Goal: Check status: Check status

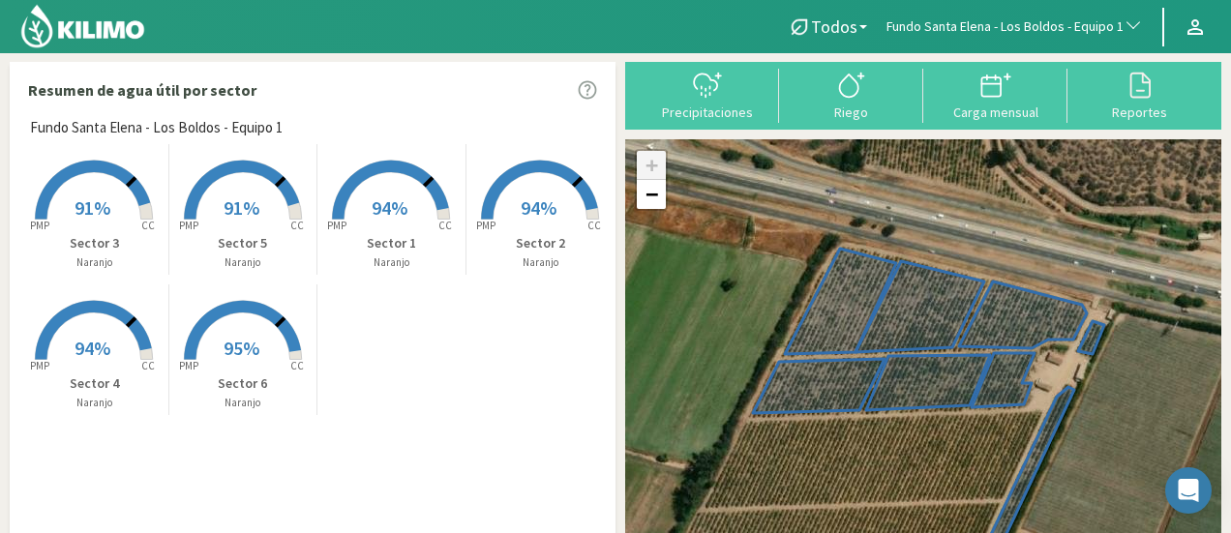
click at [1036, 12] on button "Fundo Santa Elena - Los Boldos - Equipo 1" at bounding box center [1014, 27] width 276 height 43
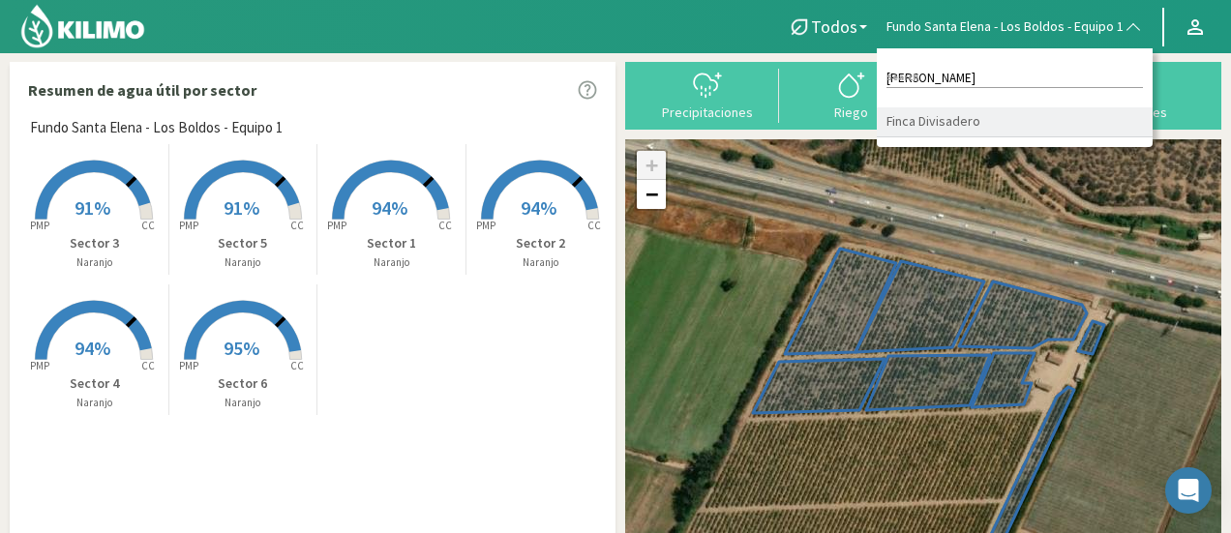
type input "[PERSON_NAME]"
click at [985, 120] on li "Finca Divisadero" at bounding box center [1014, 122] width 276 height 30
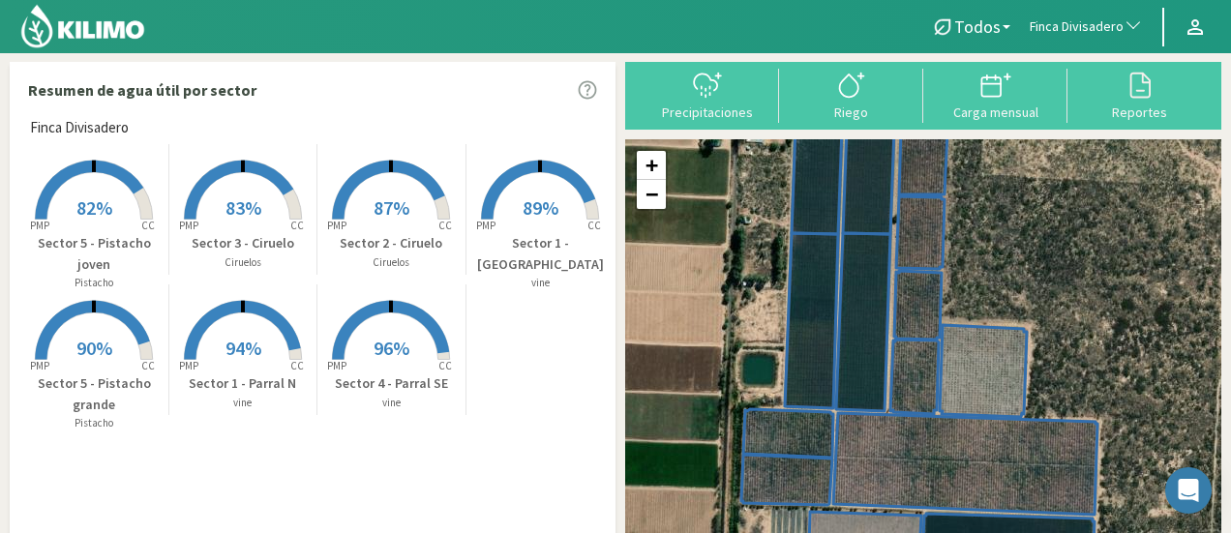
click at [113, 190] on rect at bounding box center [93, 221] width 155 height 155
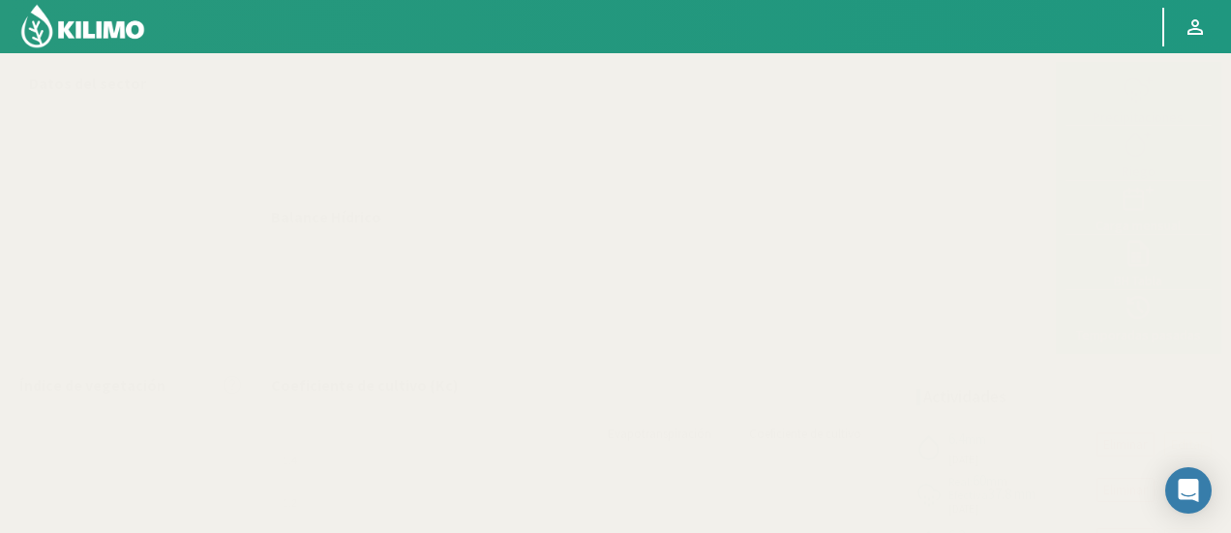
select select "101: Object"
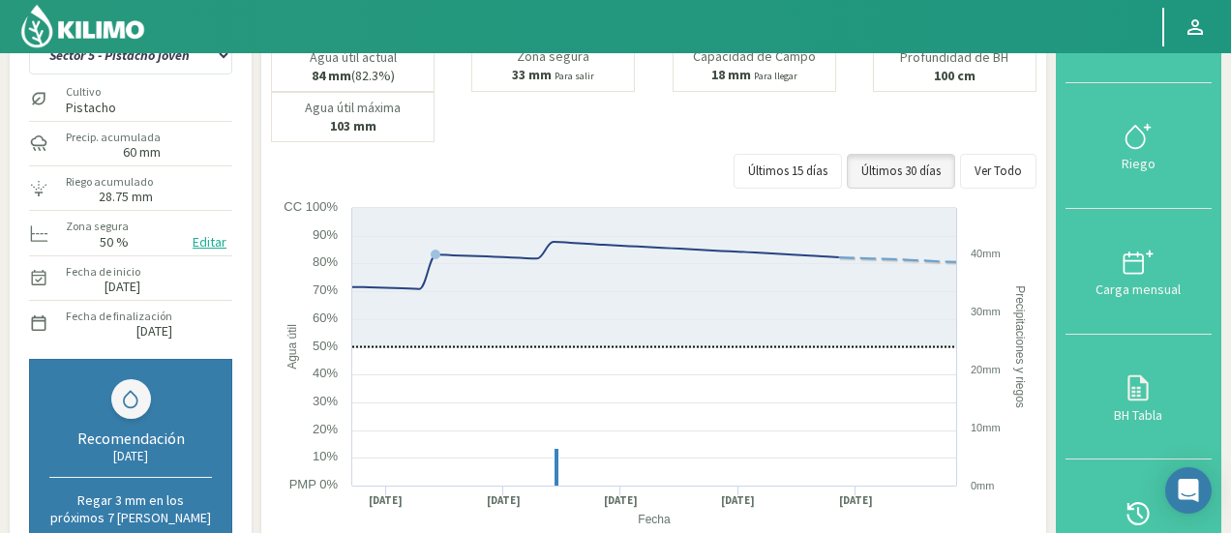
scroll to position [186, 0]
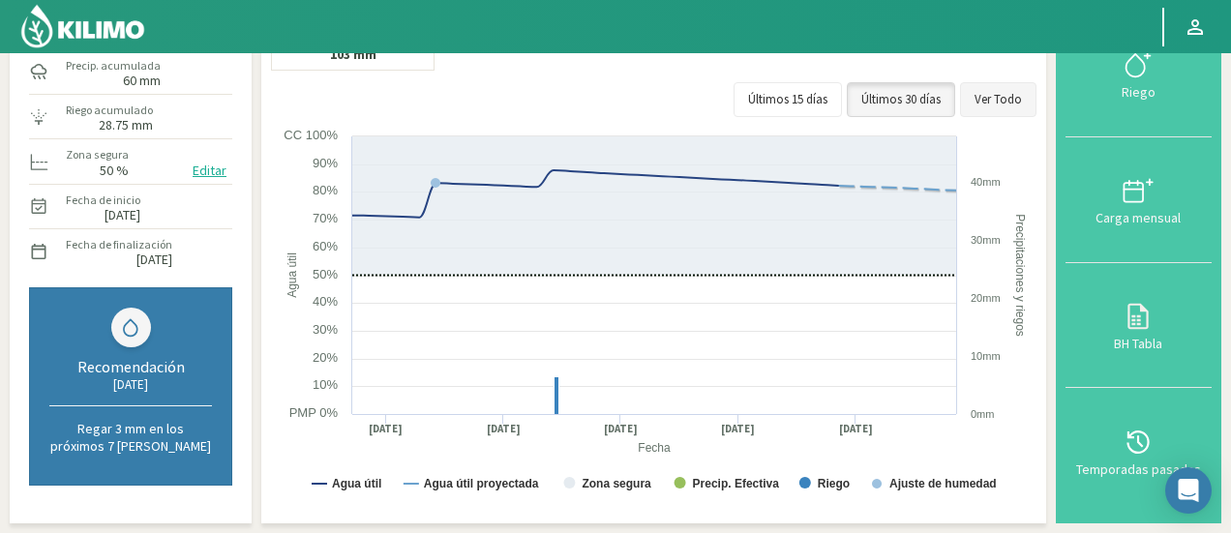
click at [994, 93] on button "Ver Todo" at bounding box center [998, 99] width 76 height 35
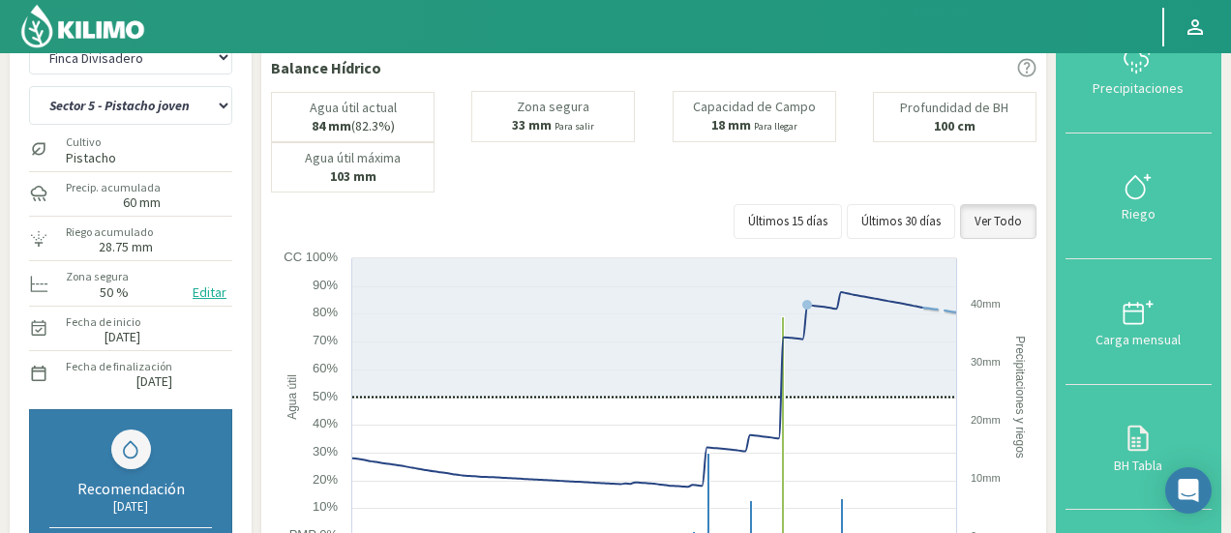
scroll to position [0, 0]
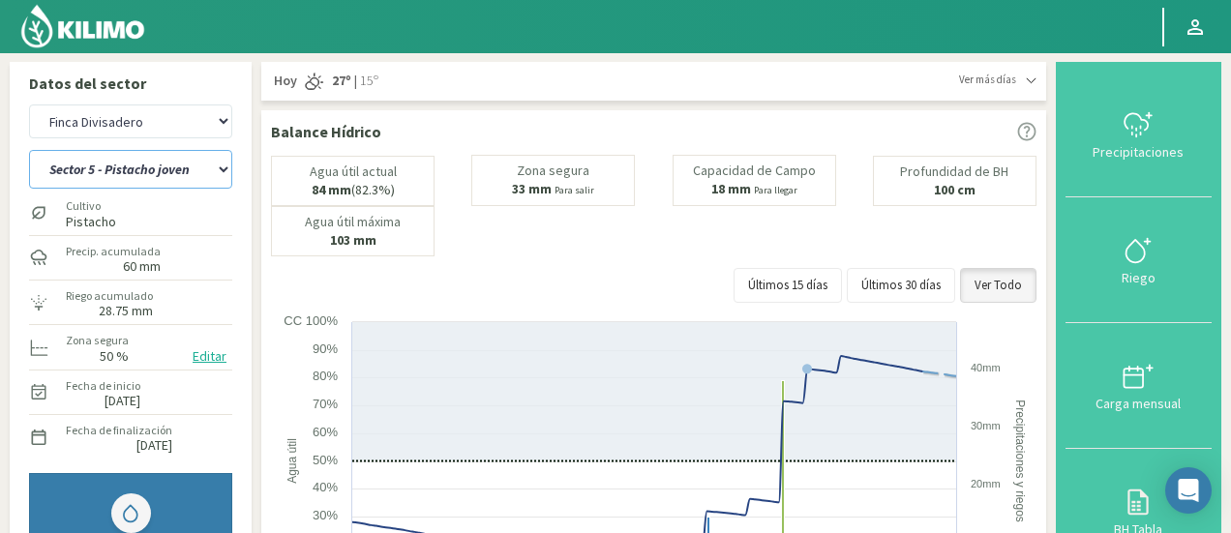
click at [147, 174] on select "Sector 1 - [GEOGRAPHIC_DATA] Sector 1 - [GEOGRAPHIC_DATA] N Sector 2 - [GEOGRAP…" at bounding box center [130, 169] width 203 height 39
click at [29, 150] on select "Sector 1 - [GEOGRAPHIC_DATA] Sector 1 - [GEOGRAPHIC_DATA] N Sector 2 - [GEOGRAP…" at bounding box center [130, 169] width 203 height 39
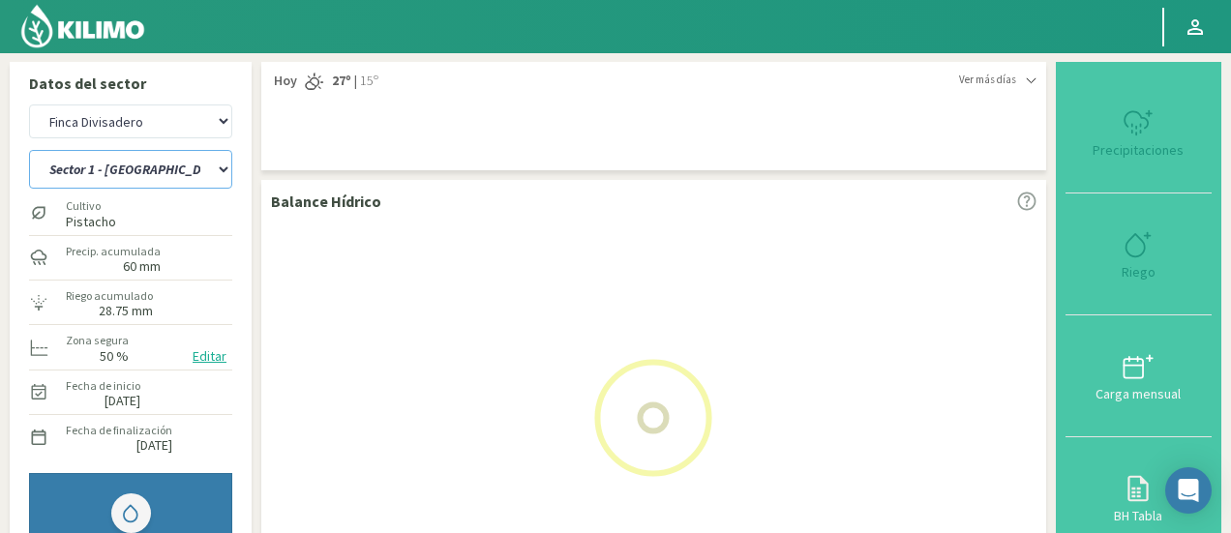
select select "6: Object"
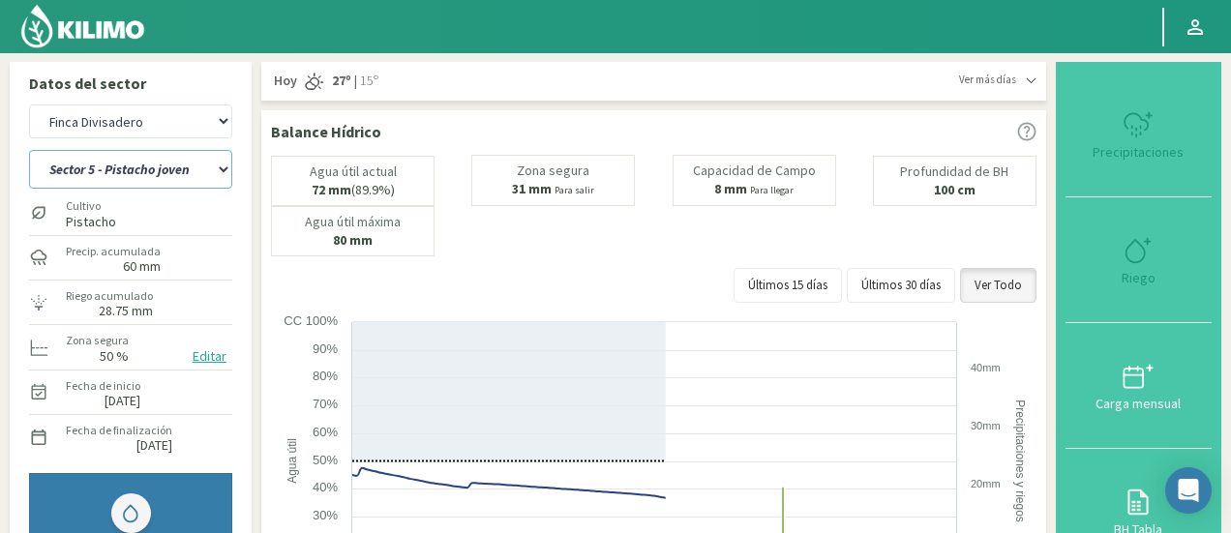
select select "382: Object"
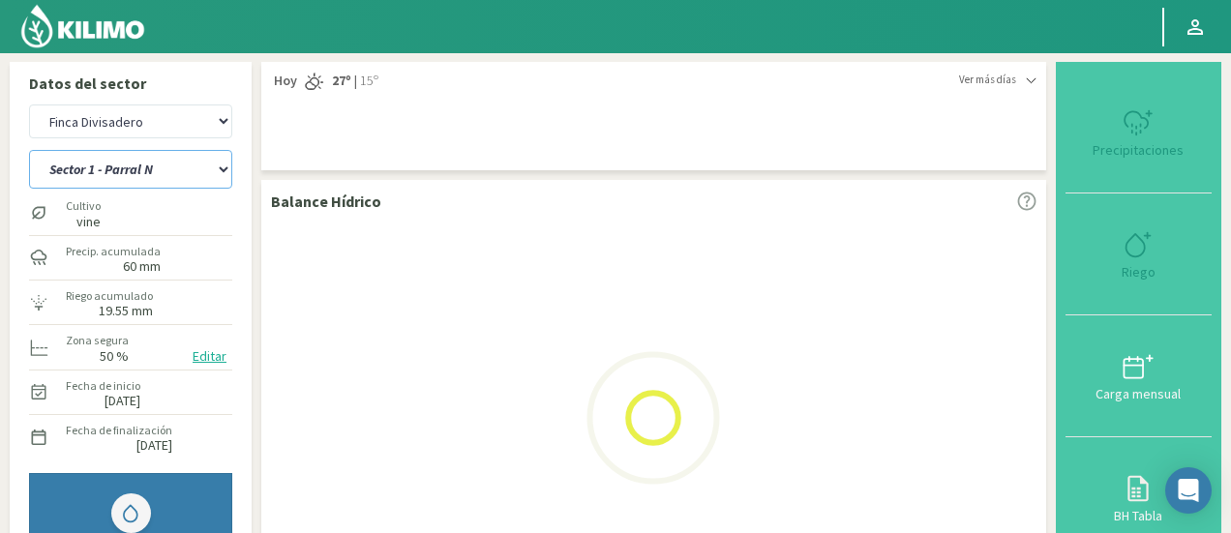
select select "7: Object"
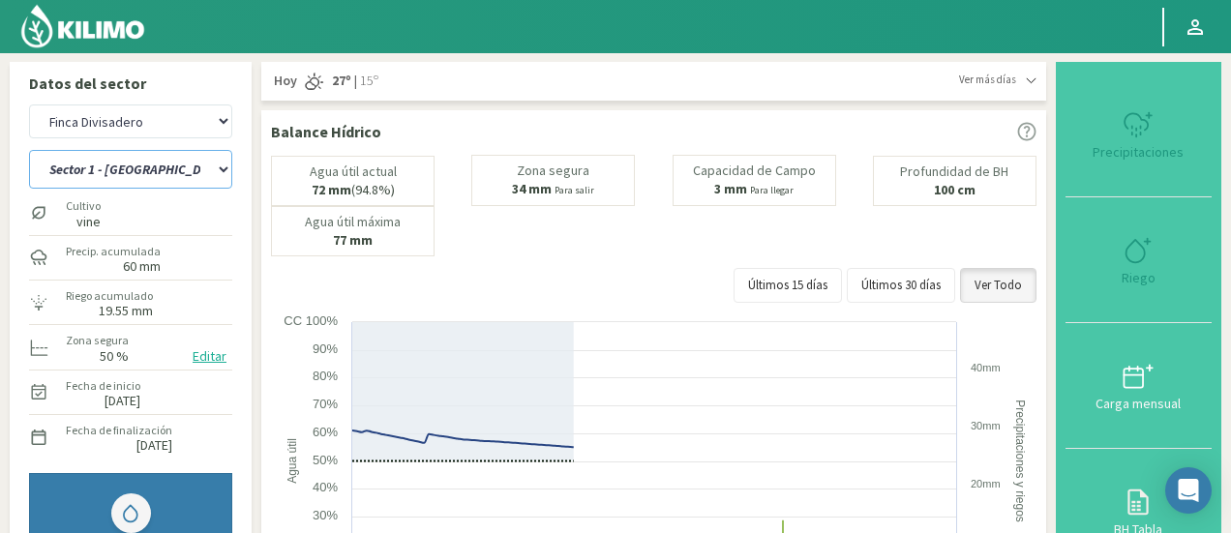
select select "663: Object"
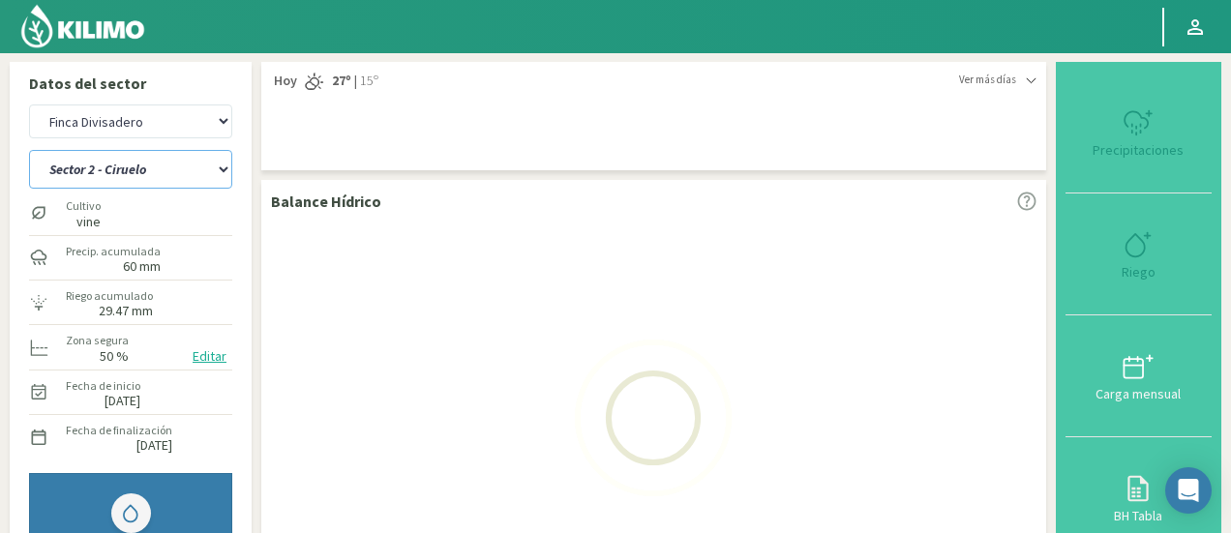
select select "15: Object"
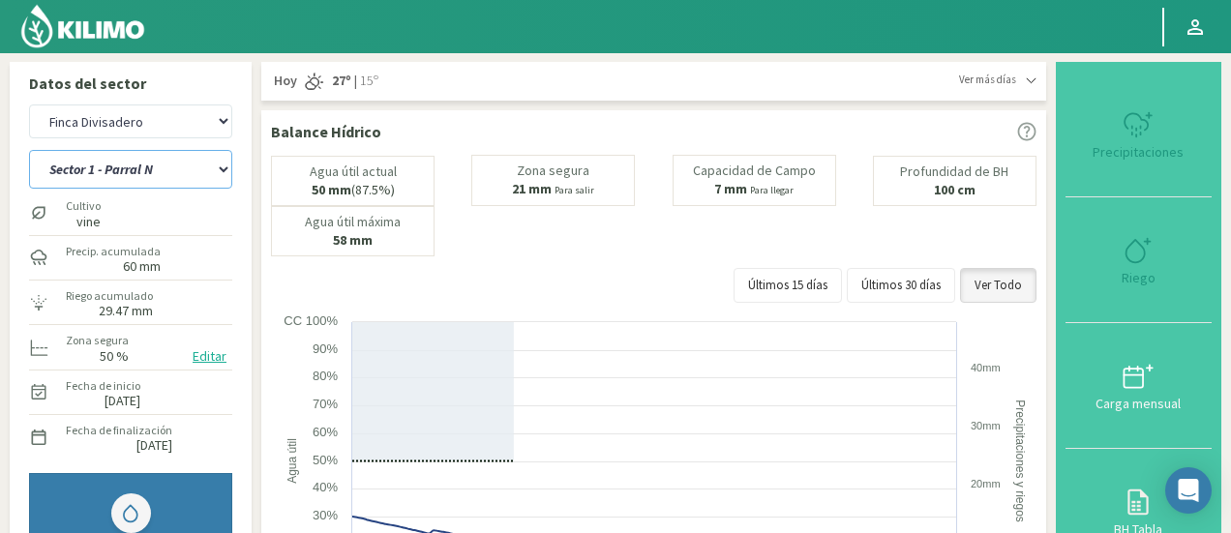
select select "944: Object"
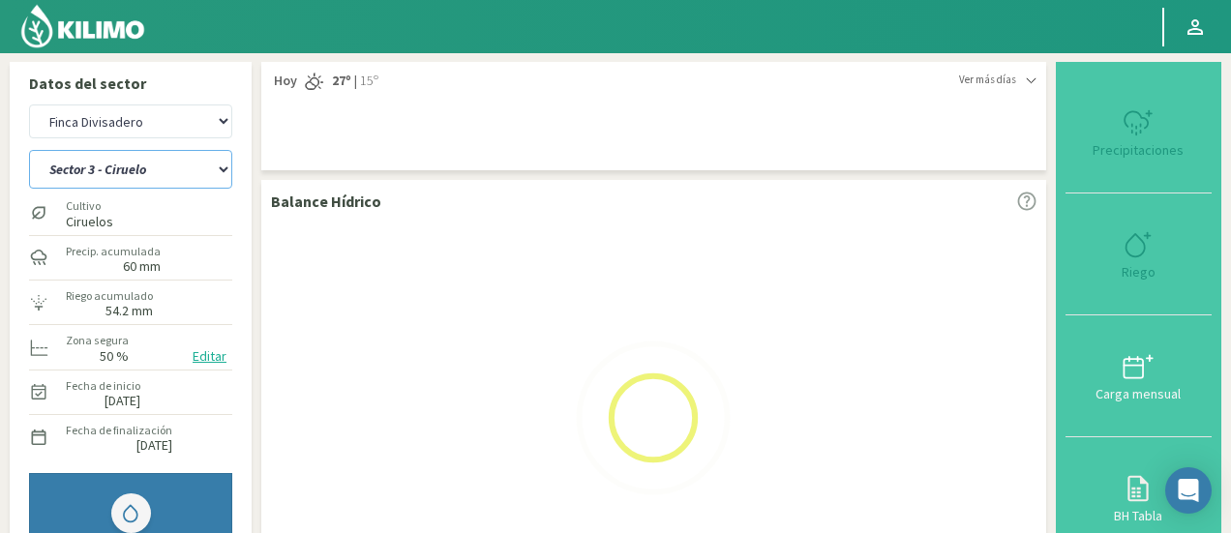
select select "23: Object"
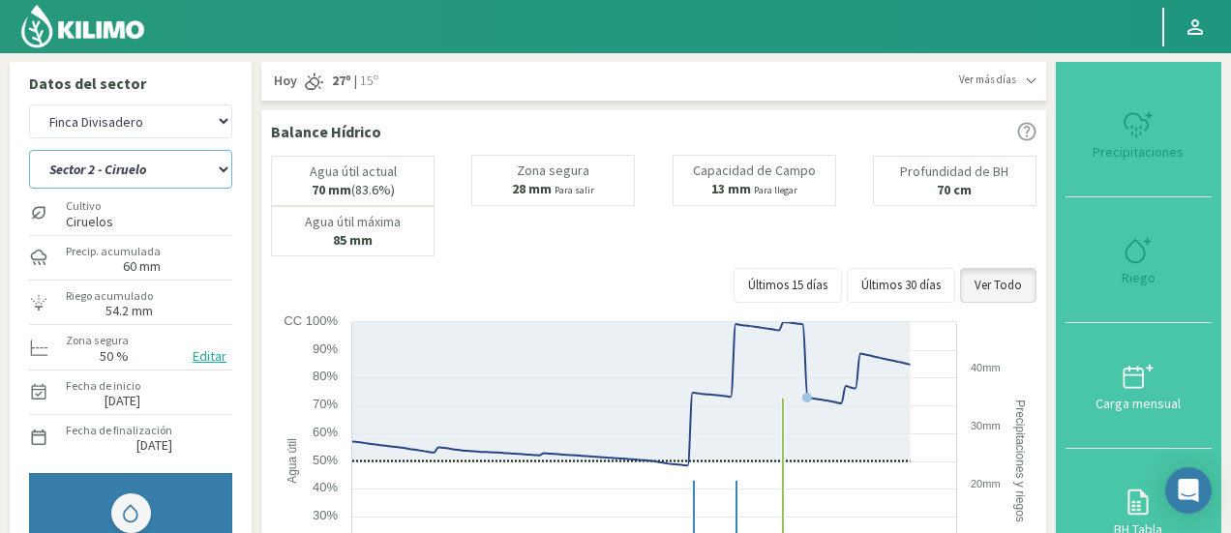
select select "1225: Object"
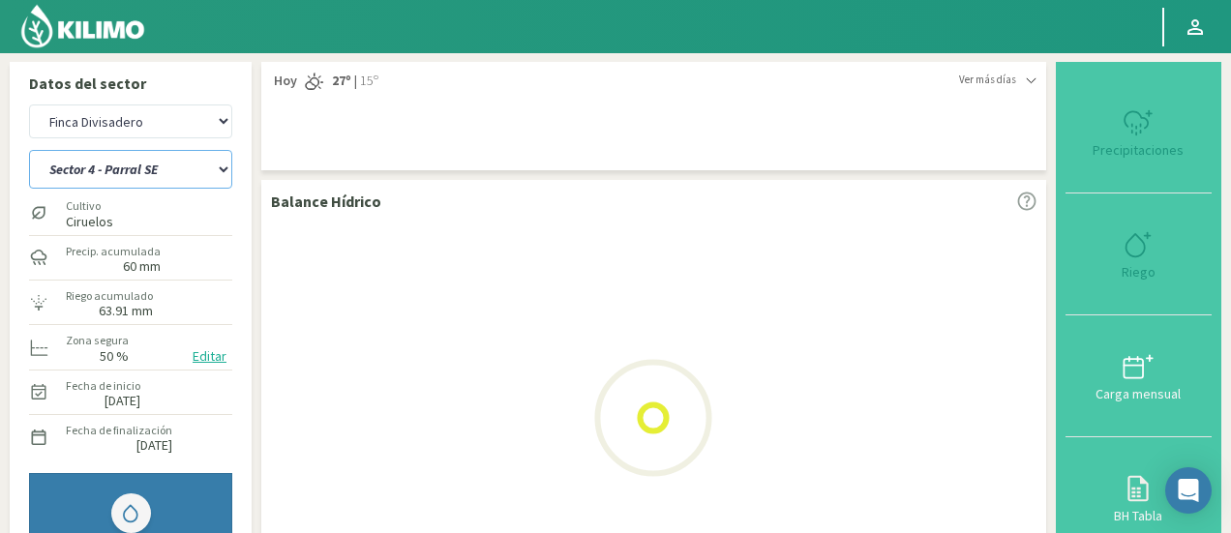
select select "31: Object"
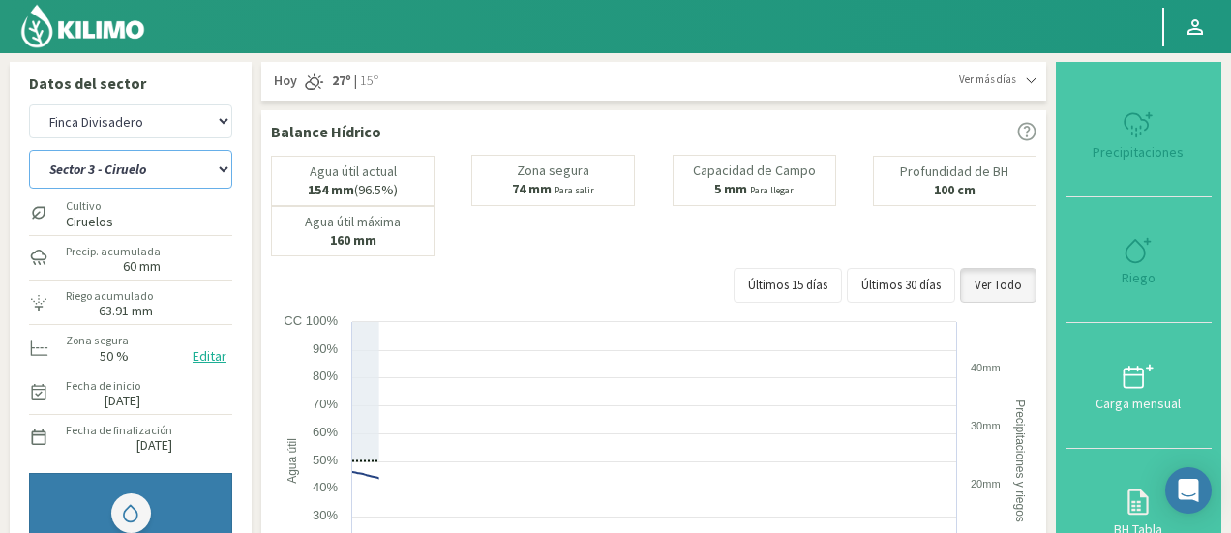
select select "1506: Object"
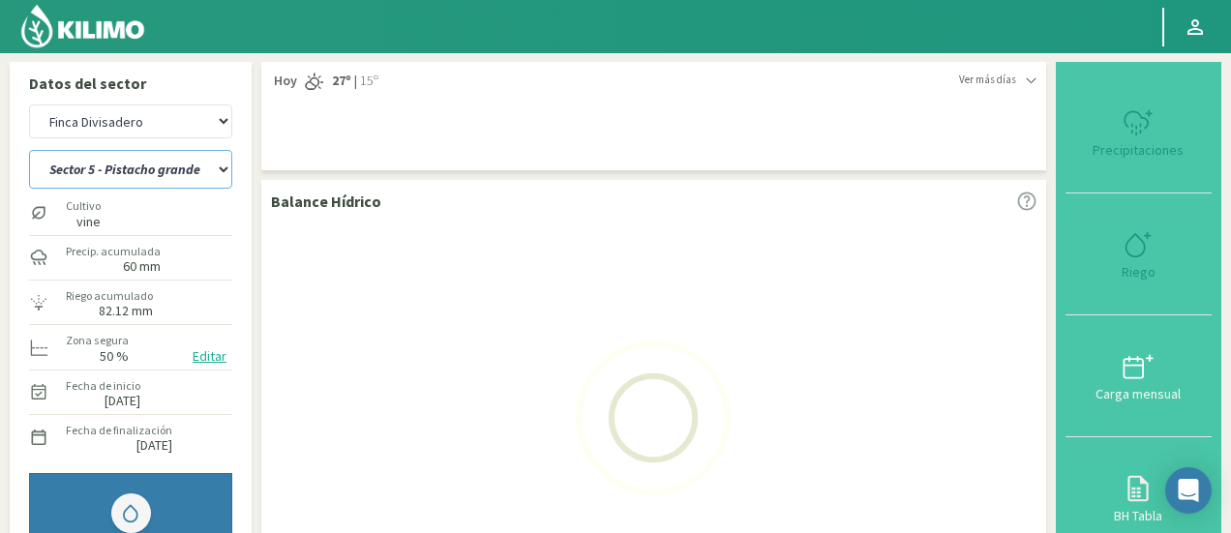
select select "39: Object"
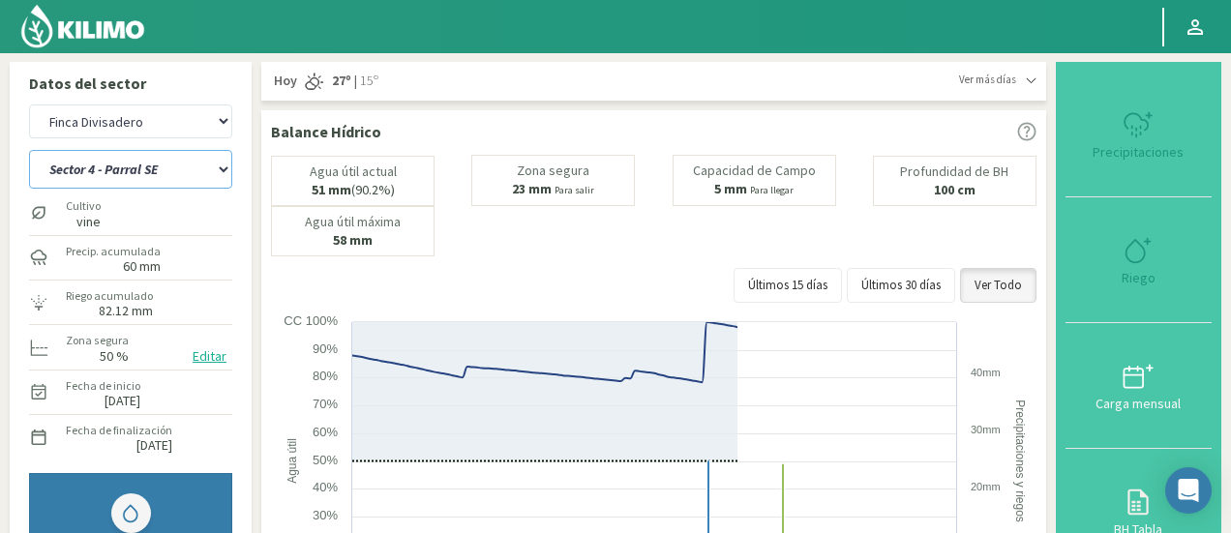
select select "1787: Object"
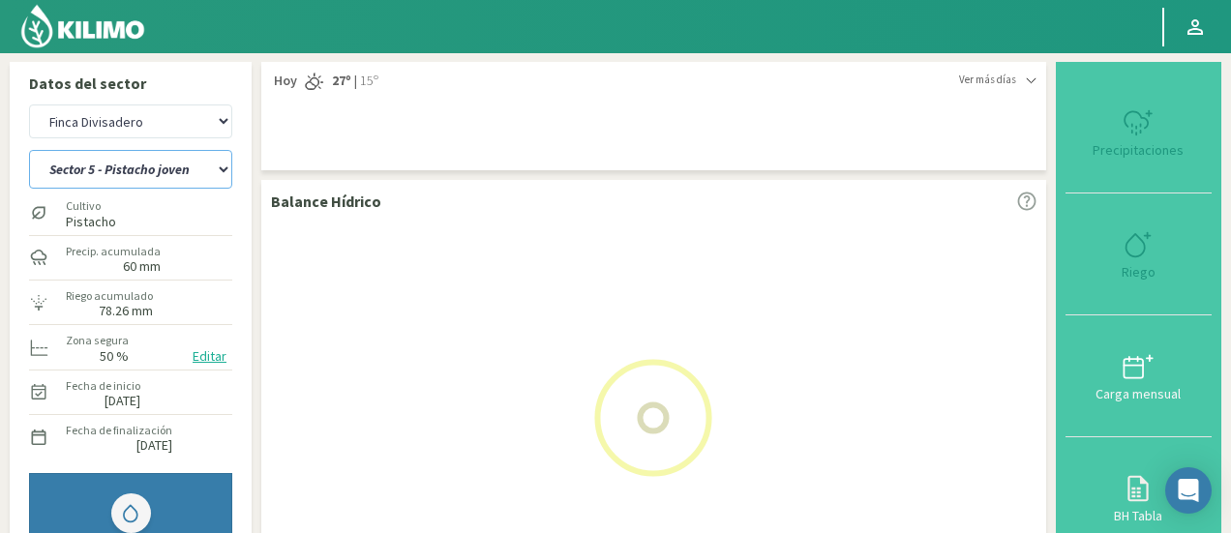
select select "47: Object"
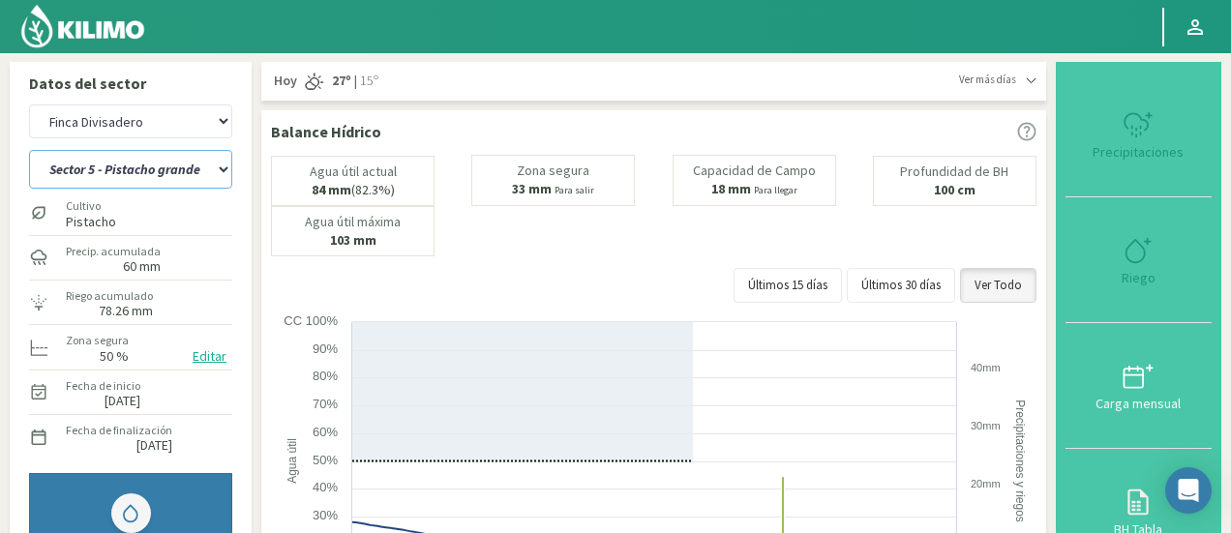
select select "2068: Object"
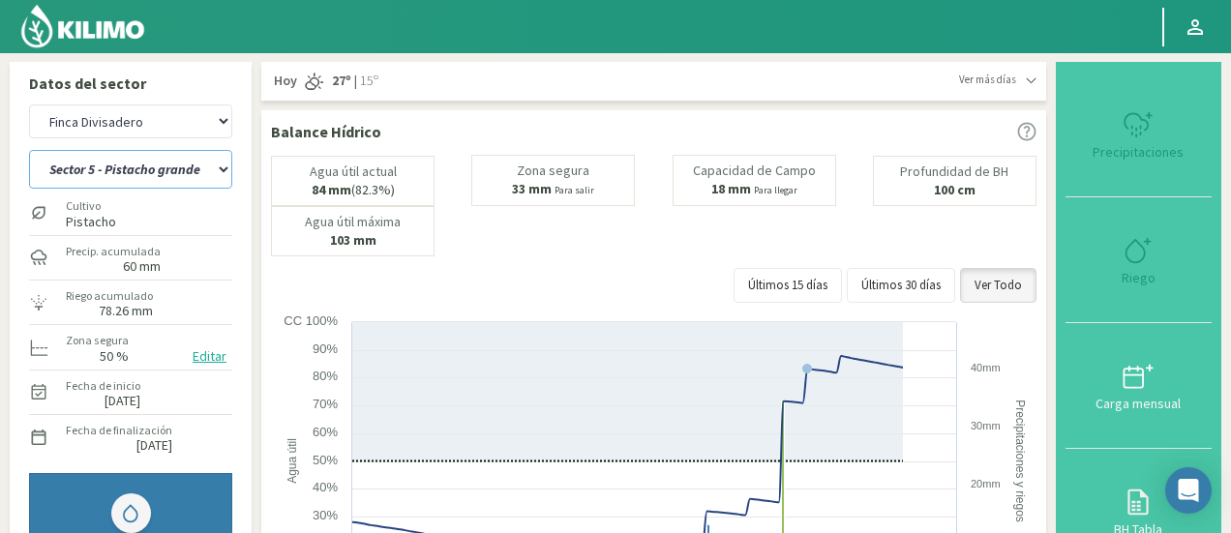
select select "55: Object"
